Goal: Check status

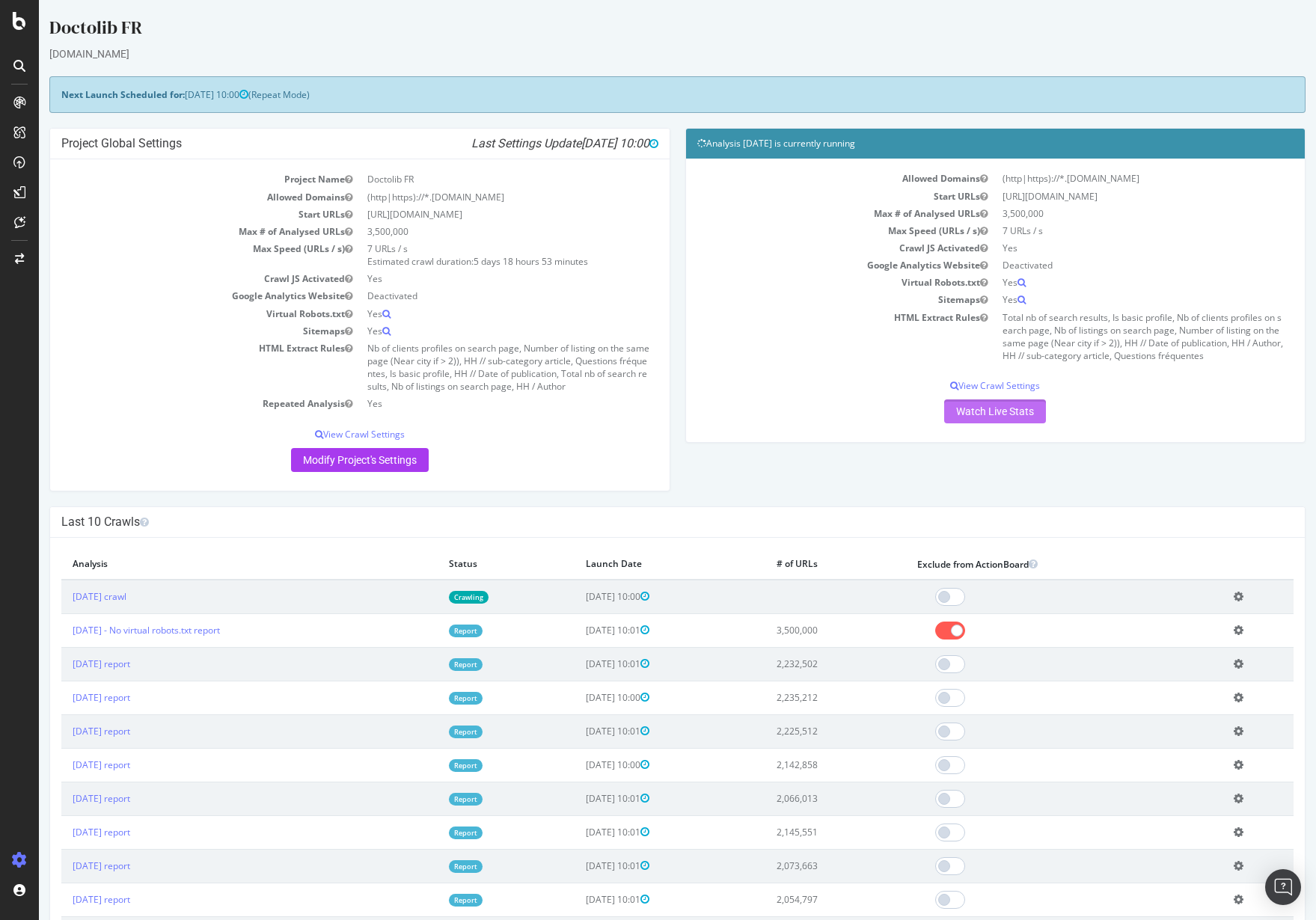
click at [984, 419] on link "Watch Live Stats" at bounding box center [995, 411] width 102 height 24
